Goal: Task Accomplishment & Management: Manage account settings

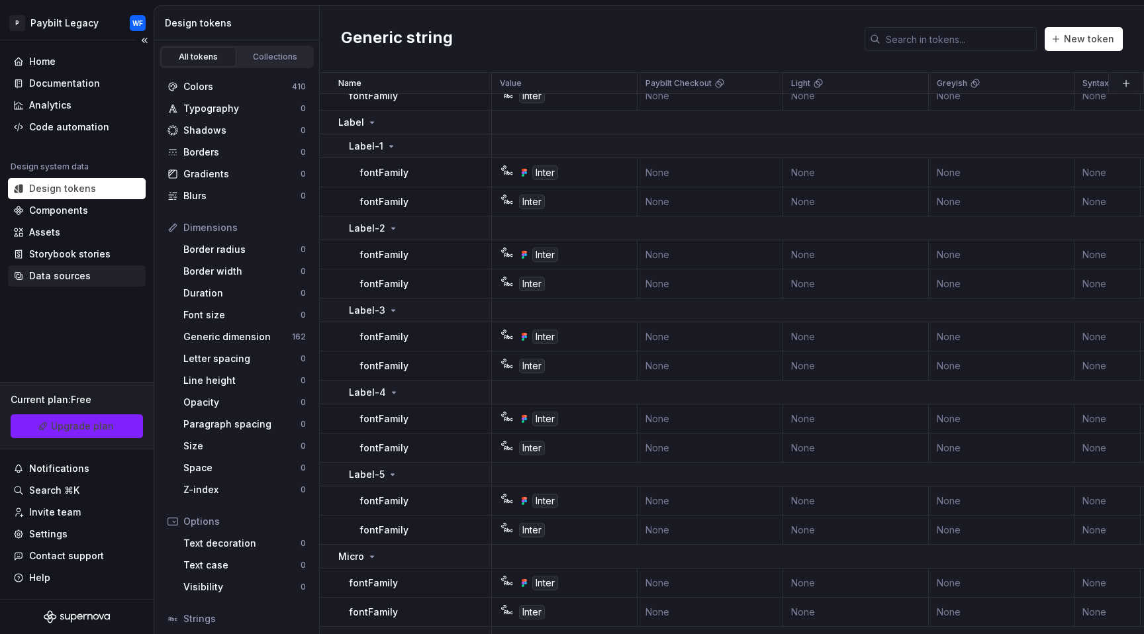
click at [75, 275] on div "Data sources" at bounding box center [60, 275] width 62 height 13
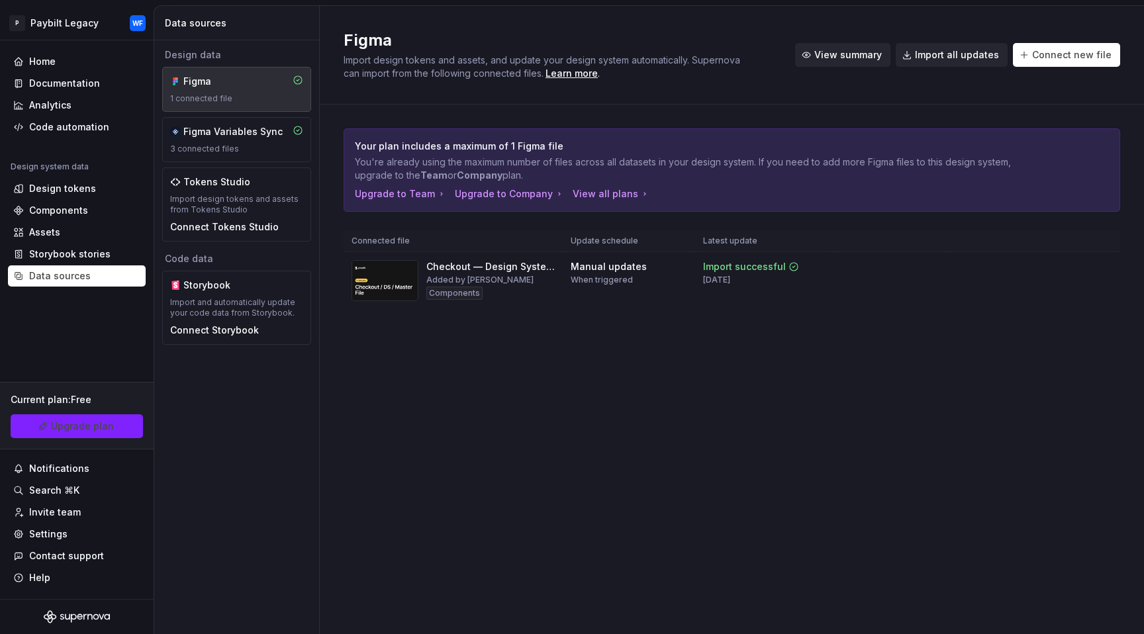
click at [848, 59] on span "View summary" at bounding box center [848, 54] width 68 height 13
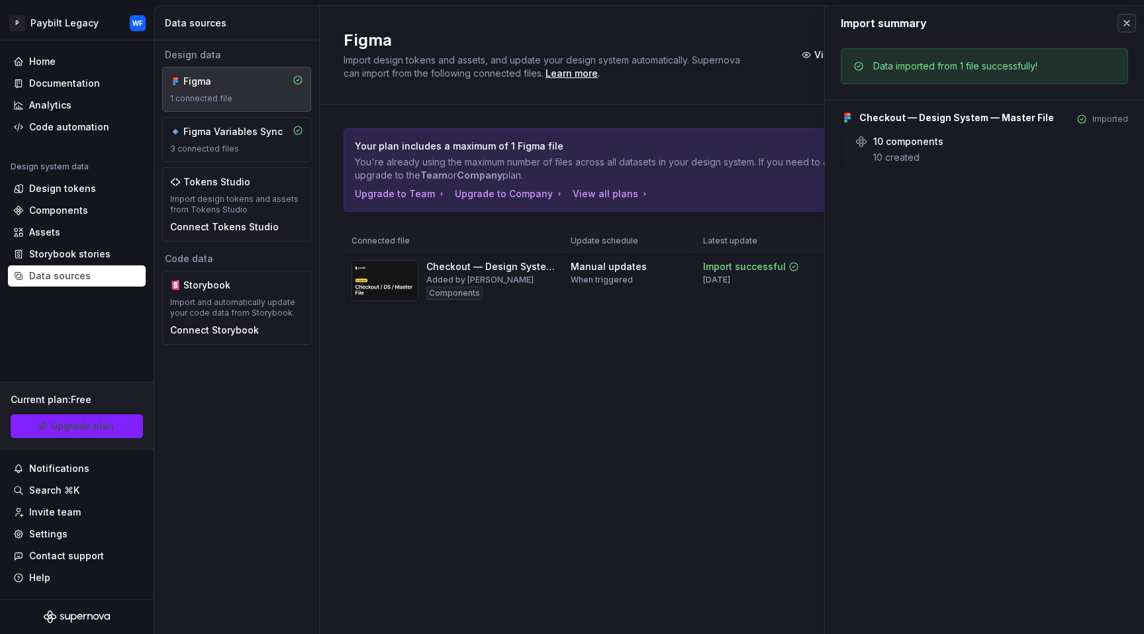
click at [1126, 25] on button "button" at bounding box center [1127, 23] width 19 height 19
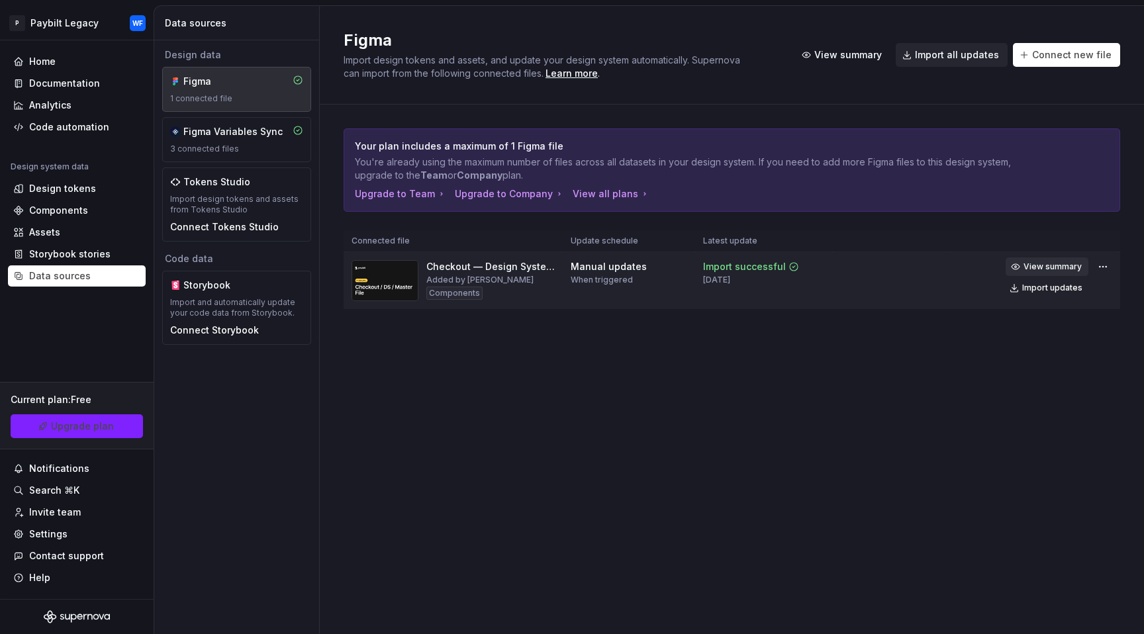
click at [1069, 267] on span "View summary" at bounding box center [1053, 267] width 58 height 11
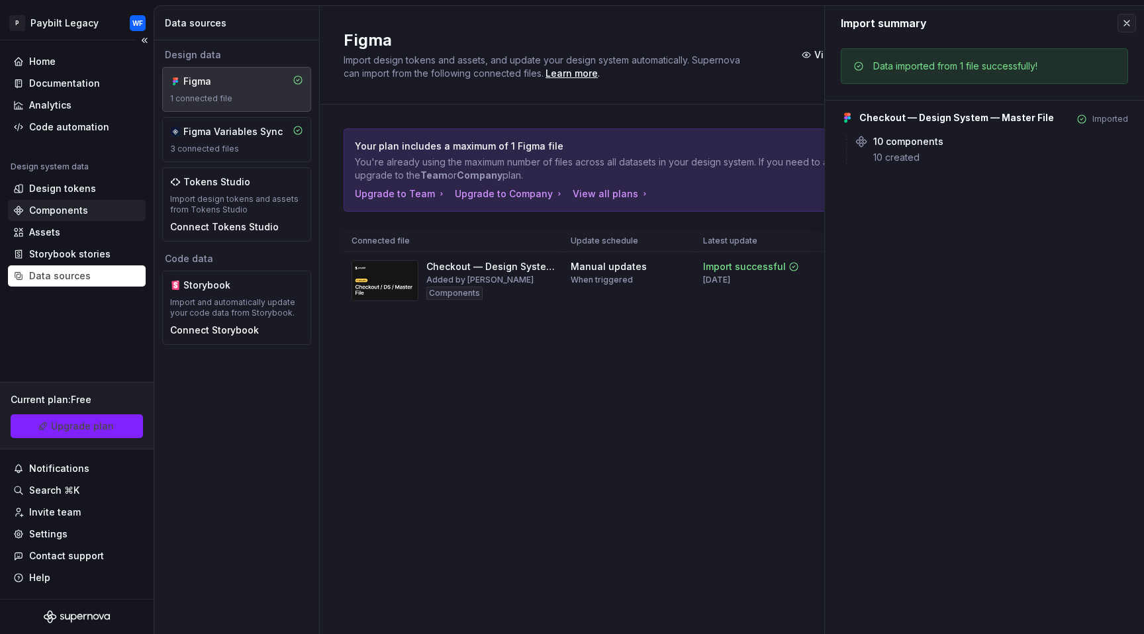
click at [83, 202] on div "Components" at bounding box center [77, 210] width 138 height 21
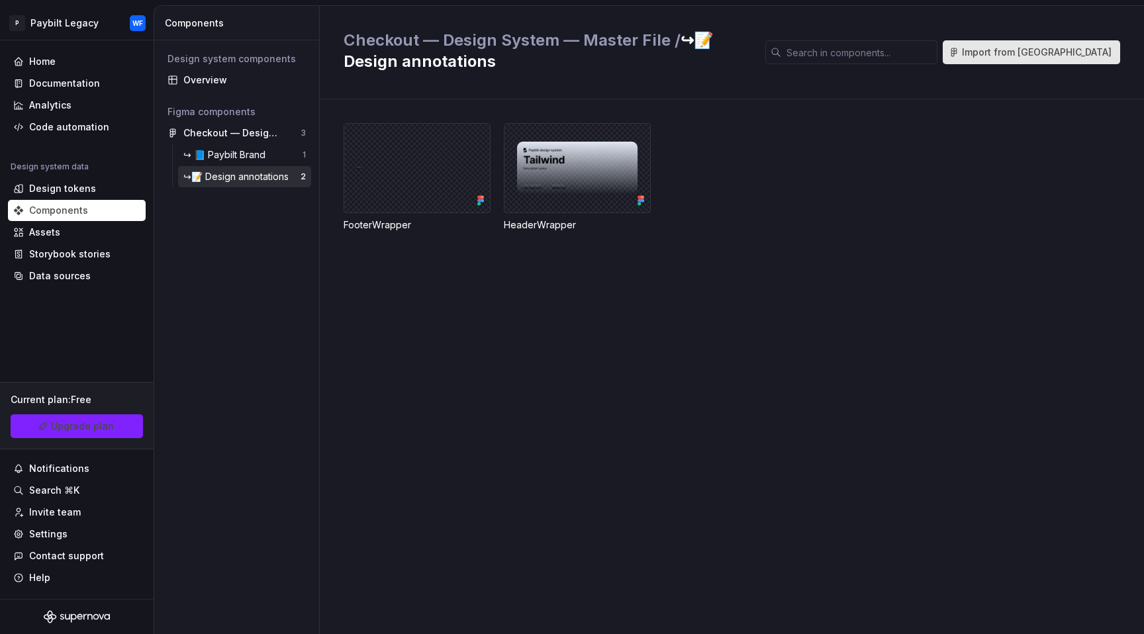
click at [1084, 54] on span "Import from [GEOGRAPHIC_DATA]" at bounding box center [1037, 52] width 150 height 13
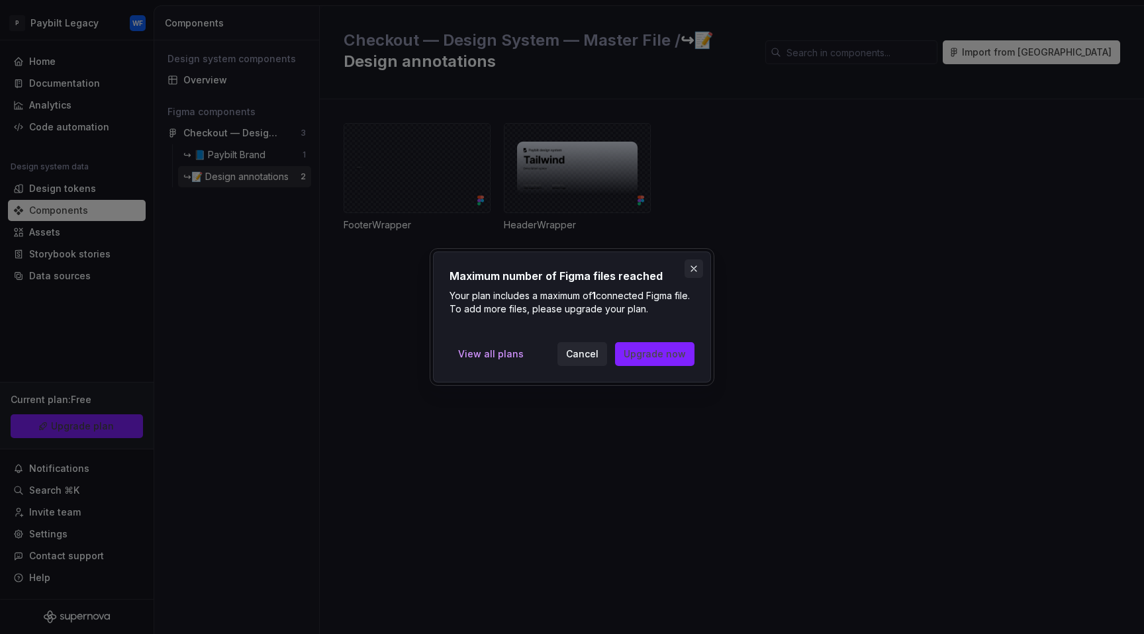
click at [689, 273] on button "button" at bounding box center [694, 269] width 19 height 19
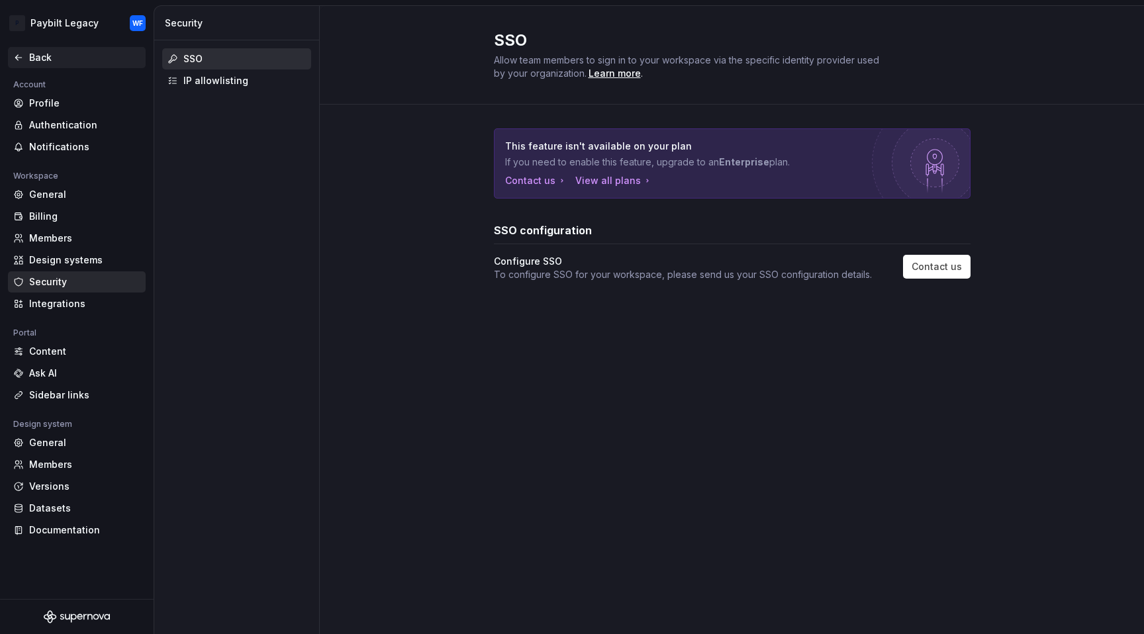
click at [75, 48] on div "Back" at bounding box center [77, 57] width 138 height 21
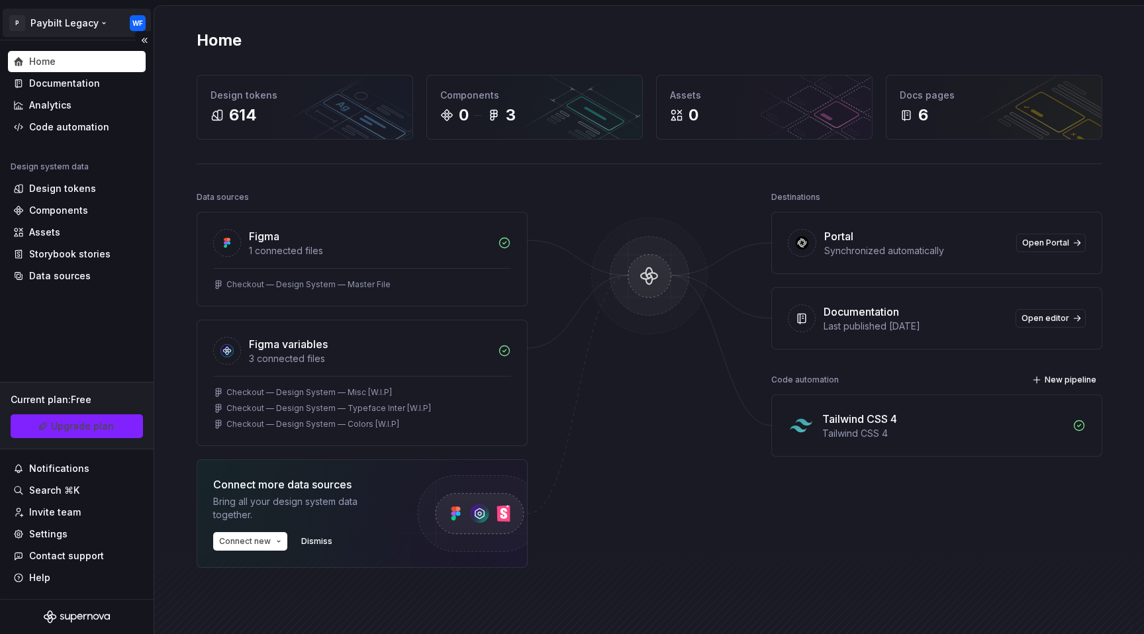
click at [79, 21] on html "P Paybilt Legacy WF Home Documentation Analytics Code automation Design system …" at bounding box center [572, 317] width 1144 height 634
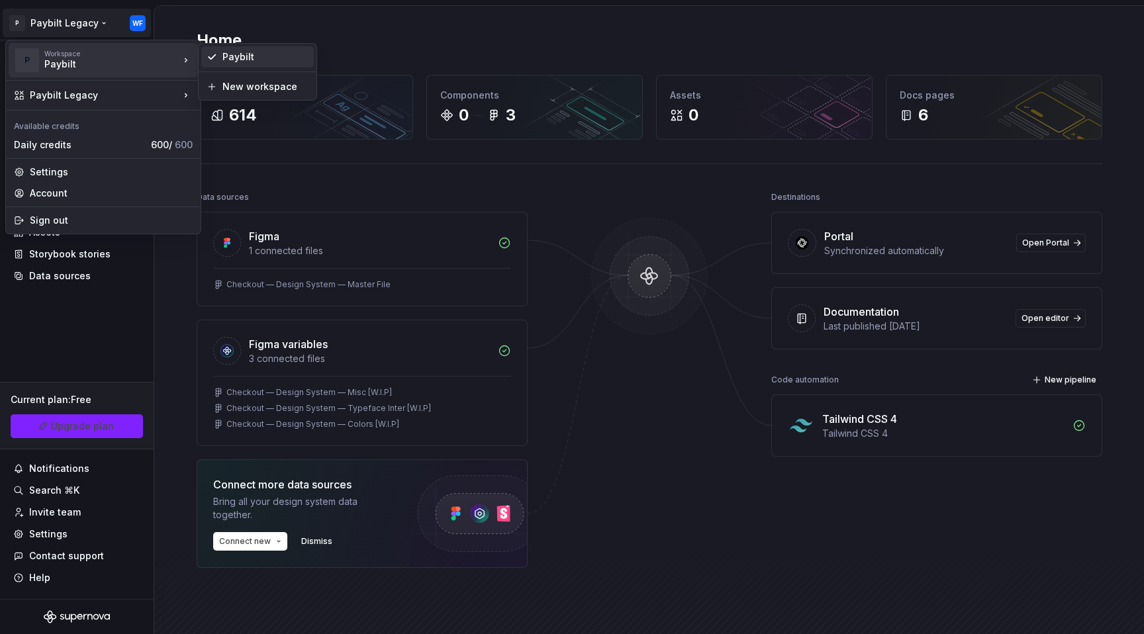
click at [226, 58] on div "Paybilt" at bounding box center [265, 56] width 86 height 13
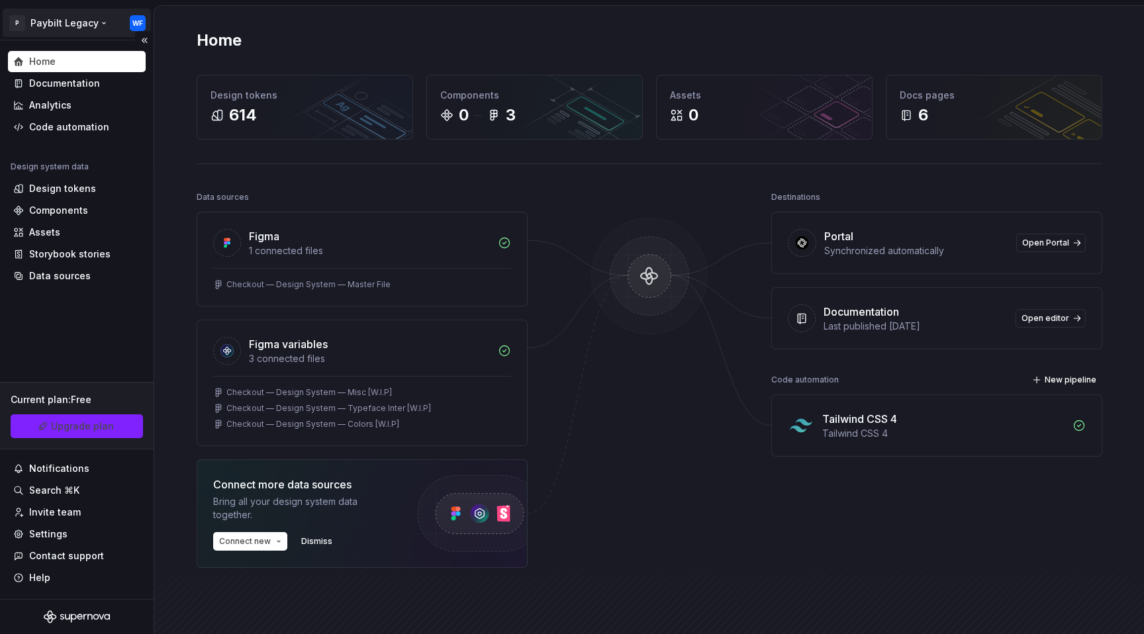
click at [95, 22] on html "P Paybilt Legacy WF Home Documentation Analytics Code automation Design system …" at bounding box center [572, 317] width 1144 height 634
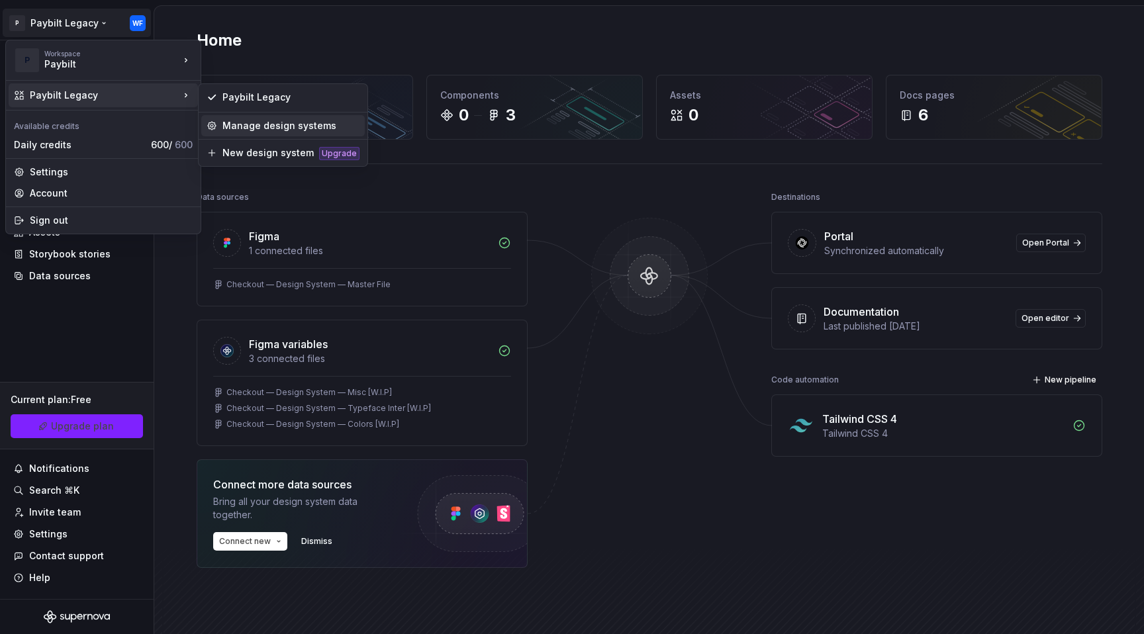
click at [250, 122] on div "Manage design systems" at bounding box center [290, 125] width 137 height 13
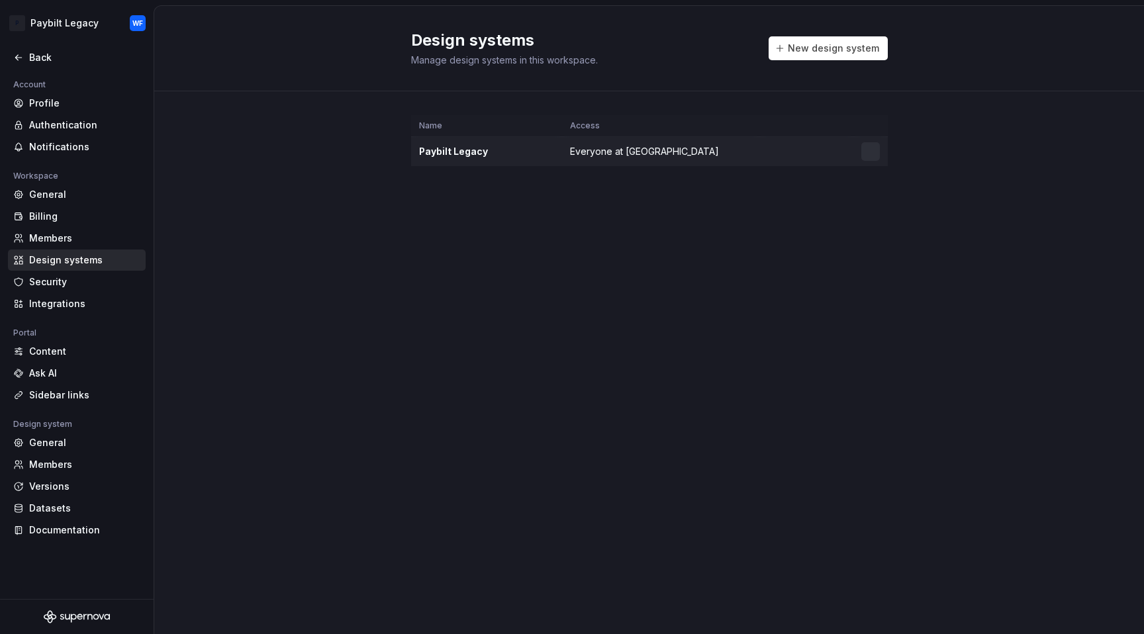
drag, startPoint x: 494, startPoint y: 154, endPoint x: 470, endPoint y: 151, distance: 24.1
click at [491, 154] on div "Paybilt Legacy" at bounding box center [486, 151] width 135 height 13
drag, startPoint x: 466, startPoint y: 151, endPoint x: 500, endPoint y: 153, distance: 33.8
click at [489, 152] on div "Paybilt Legacy" at bounding box center [486, 151] width 135 height 13
click at [872, 150] on html "P Paybilt Legacy WF Back Account Profile Authentication Notifications Workspace…" at bounding box center [572, 317] width 1144 height 634
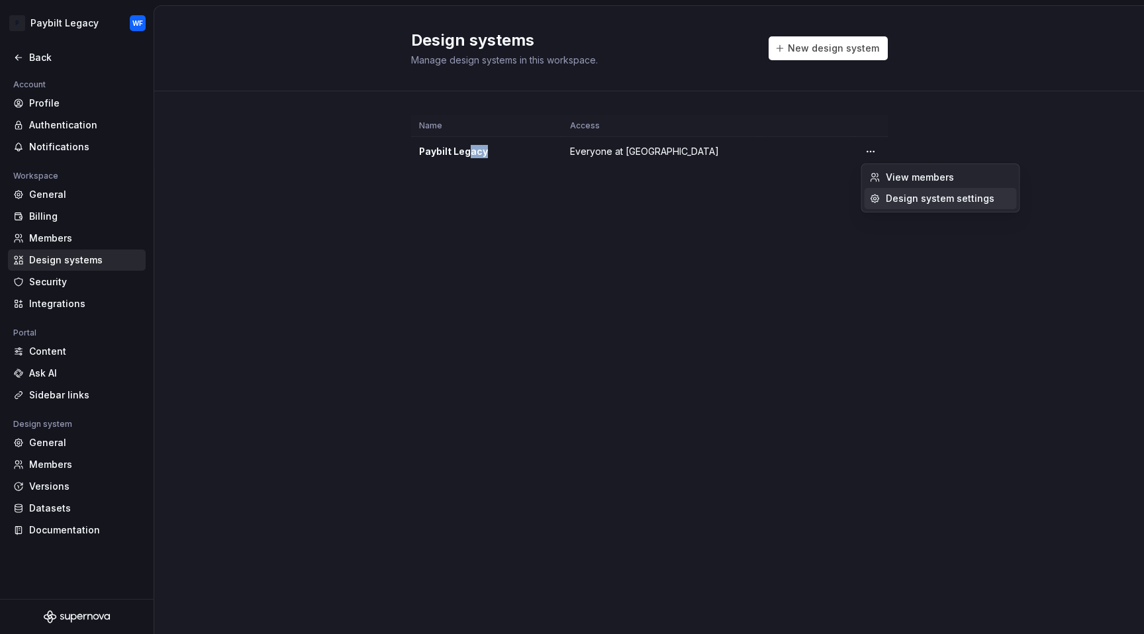
click at [903, 203] on div "Design system settings" at bounding box center [949, 198] width 126 height 13
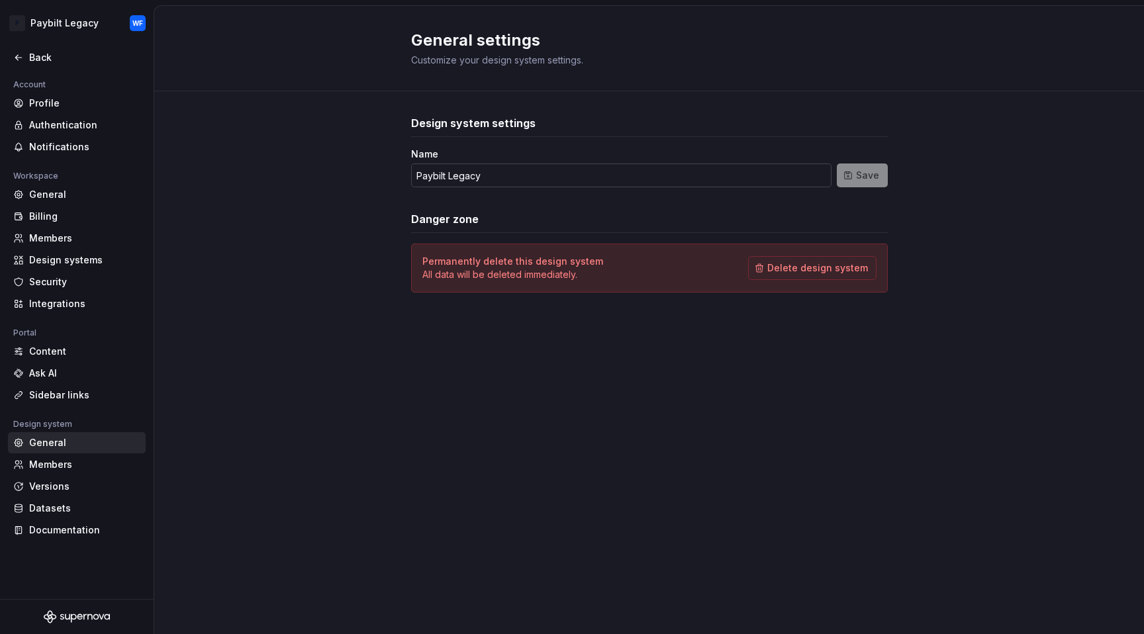
drag, startPoint x: 457, startPoint y: 176, endPoint x: 464, endPoint y: 178, distance: 7.5
click at [461, 177] on input "Paybilt Legacy" at bounding box center [621, 176] width 420 height 24
drag, startPoint x: 448, startPoint y: 175, endPoint x: 622, endPoint y: 182, distance: 173.6
click at [569, 185] on input "Paybilt Legacy" at bounding box center [621, 176] width 420 height 24
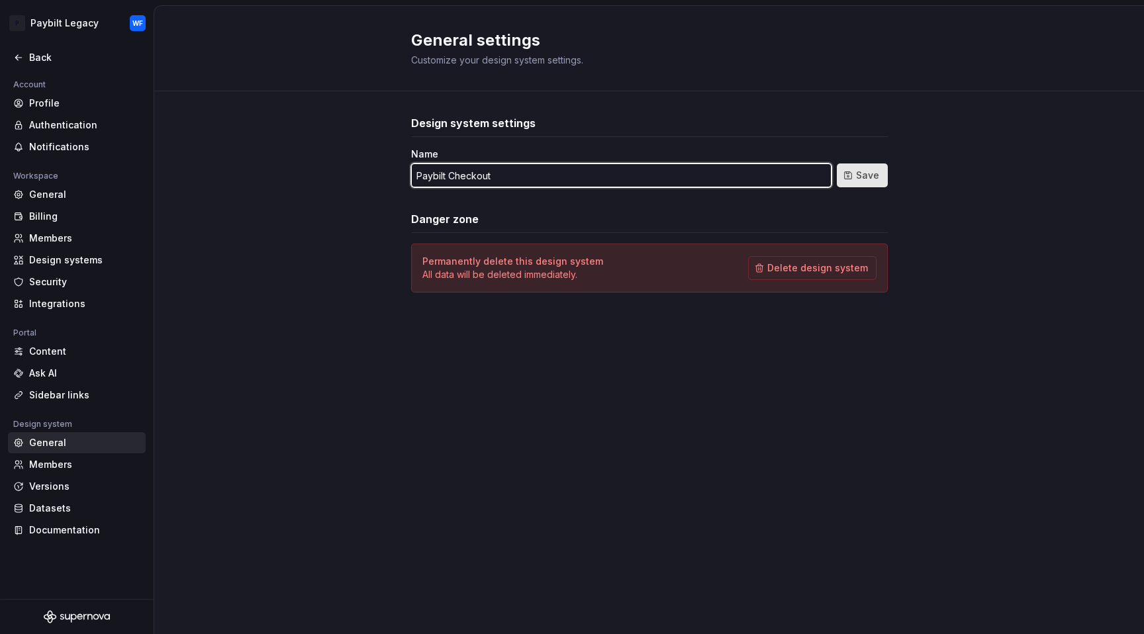
type input "Paybilt Checkout"
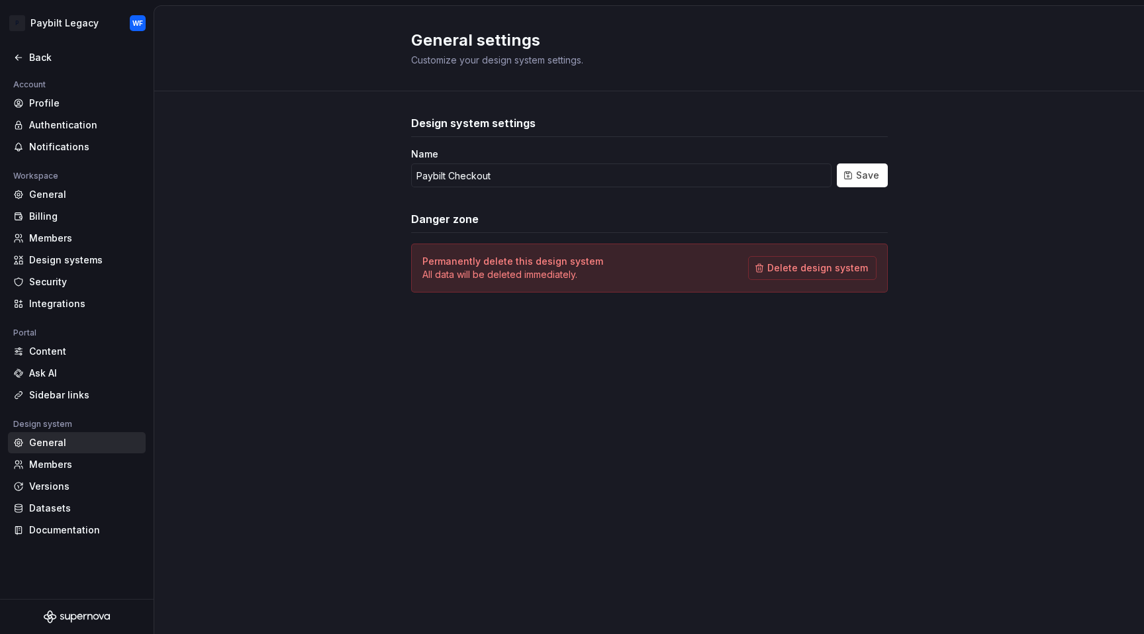
click at [857, 167] on button "Save" at bounding box center [862, 176] width 51 height 24
click at [43, 54] on div "Back" at bounding box center [84, 57] width 111 height 13
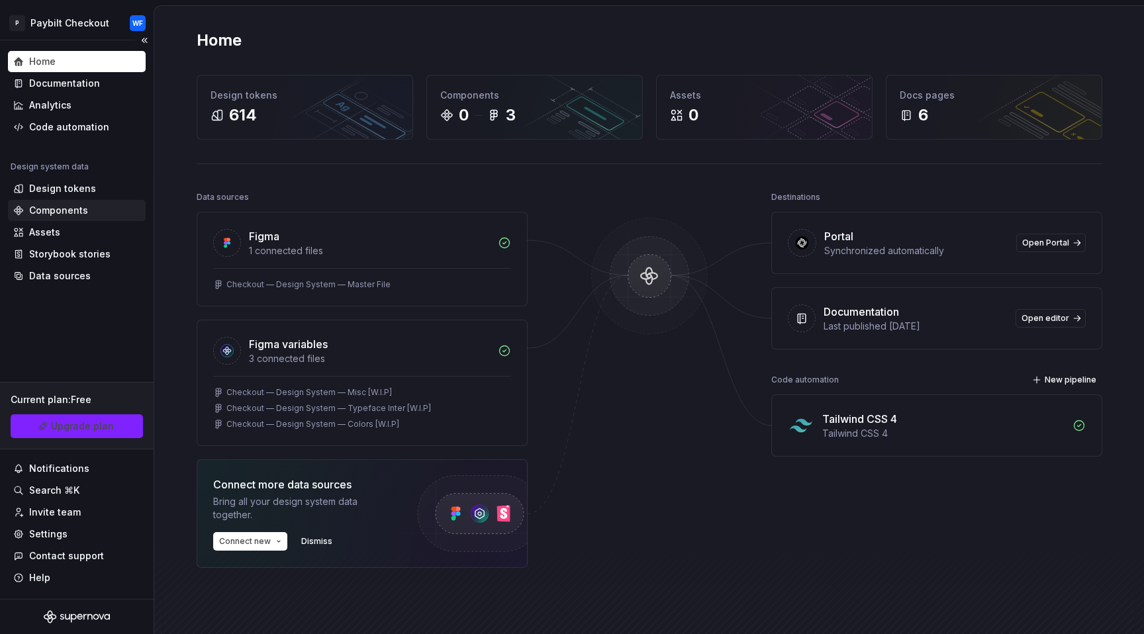
click at [75, 205] on div "Components" at bounding box center [58, 210] width 59 height 13
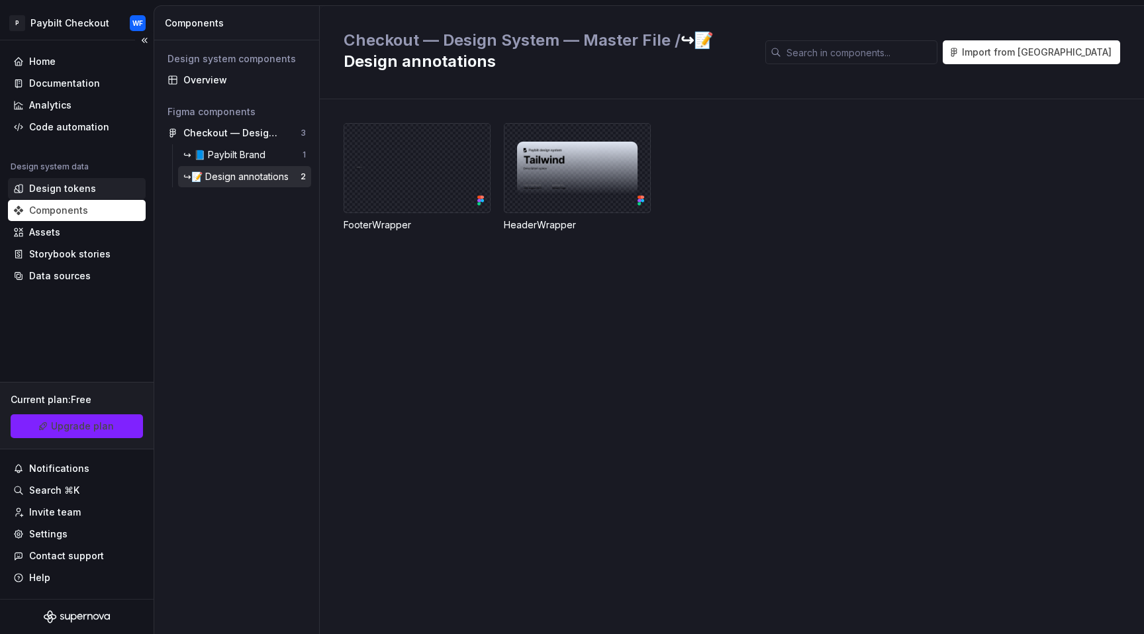
click at [75, 184] on div "Design tokens" at bounding box center [62, 188] width 67 height 13
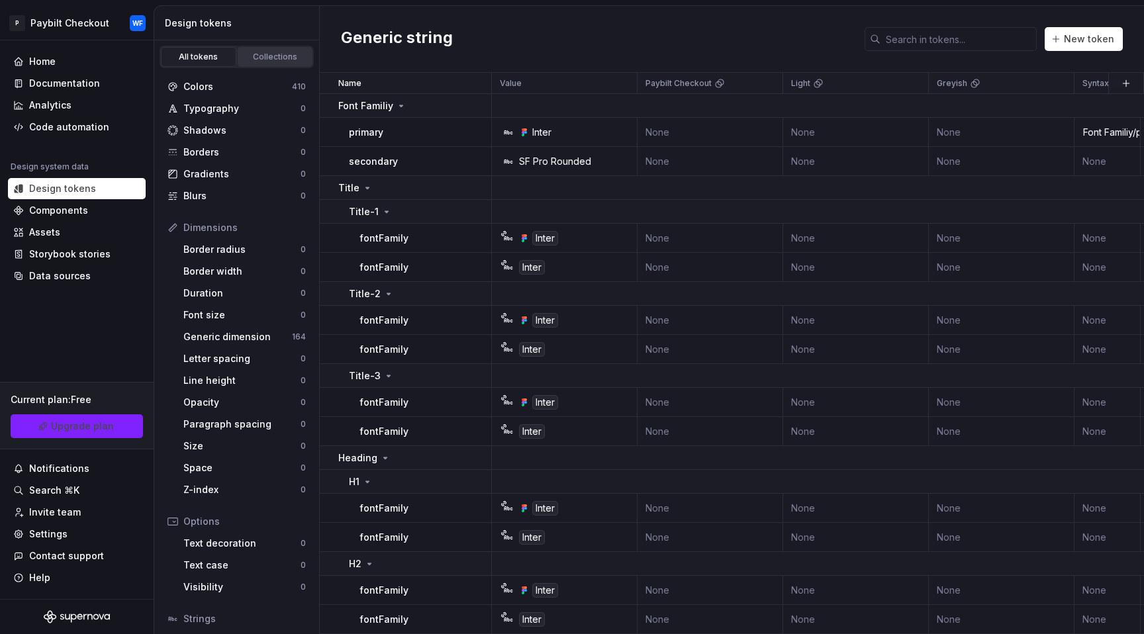
click at [280, 64] on link "Collections" at bounding box center [275, 57] width 75 height 20
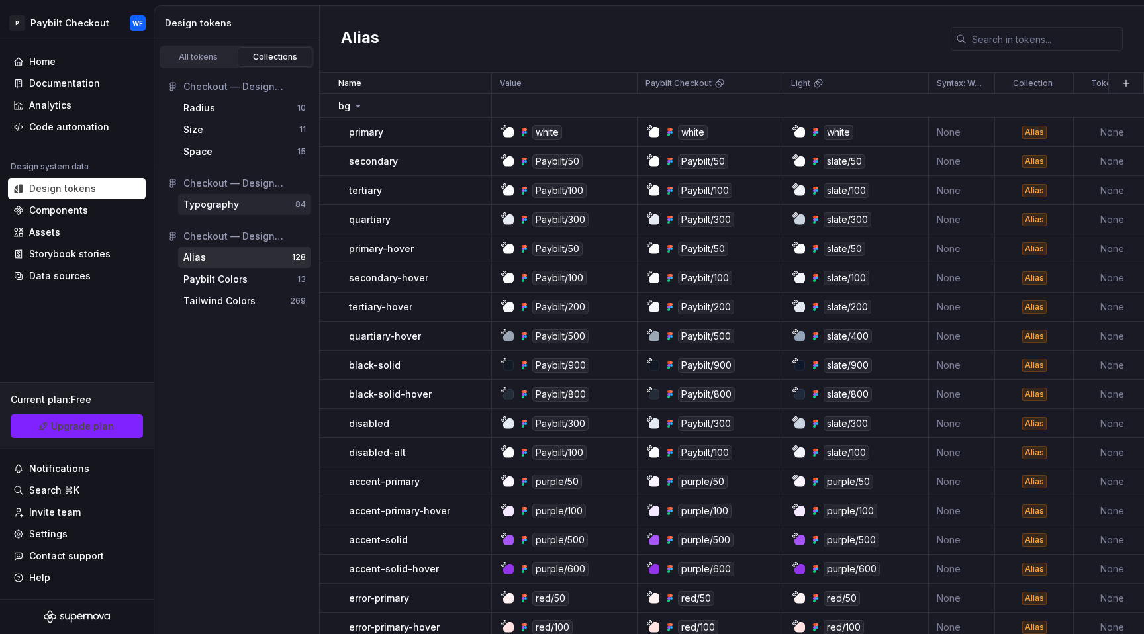
click at [217, 206] on div "Typography" at bounding box center [211, 204] width 56 height 13
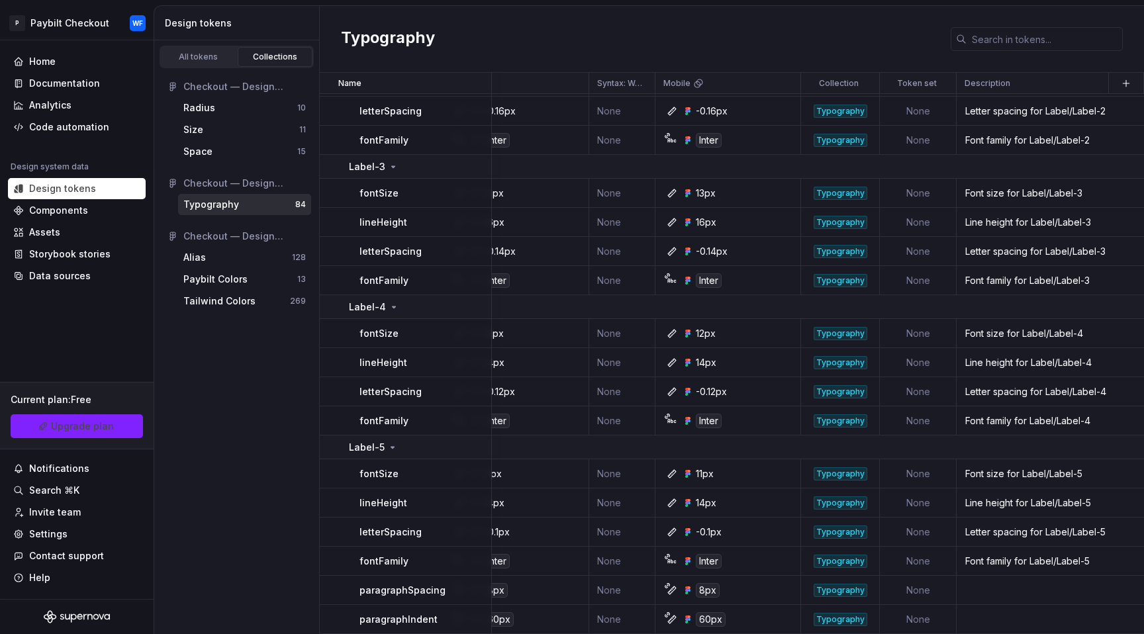
scroll to position [2486, 0]
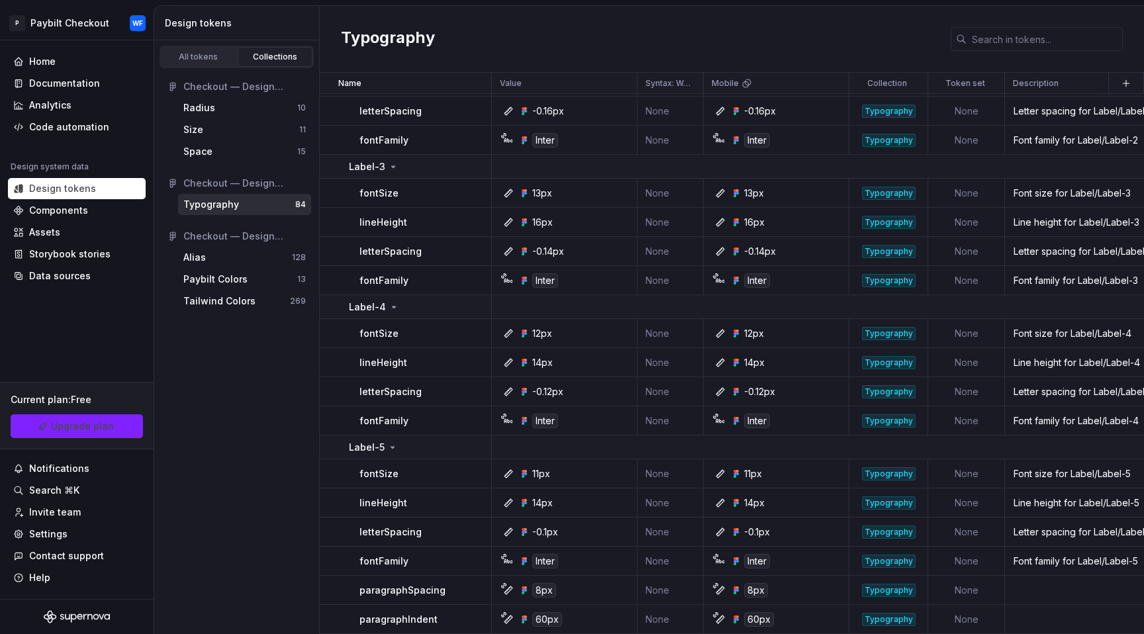
click at [987, 87] on html "P Paybilt Checkout WF Home Documentation Analytics Code automation Design syste…" at bounding box center [572, 317] width 1144 height 634
click at [963, 83] on html "P Paybilt Checkout WF Home Documentation Analytics Code automation Design syste…" at bounding box center [572, 317] width 1144 height 634
click at [973, 83] on icon at bounding box center [970, 83] width 11 height 11
